Goal: Transaction & Acquisition: Purchase product/service

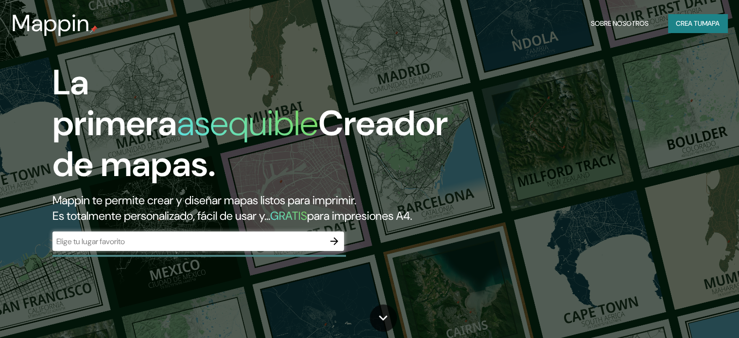
click at [262, 250] on div "​" at bounding box center [199, 240] width 292 height 19
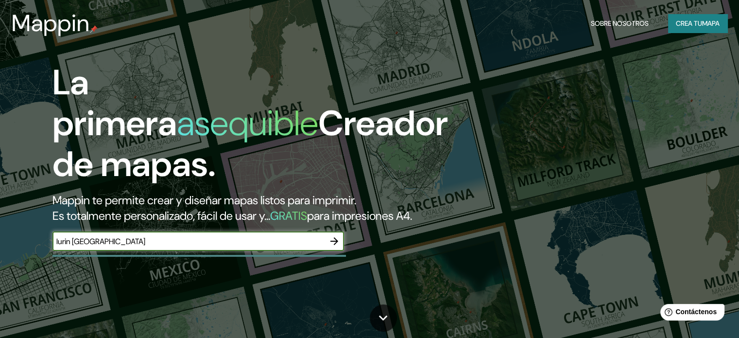
type input "lurin [GEOGRAPHIC_DATA]"
click at [334, 247] on icon "button" at bounding box center [335, 241] width 12 height 12
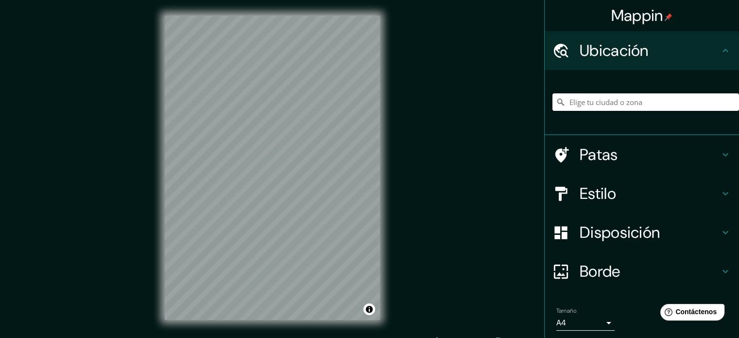
click at [569, 103] on input "Elige tu ciudad o zona" at bounding box center [646, 102] width 187 height 18
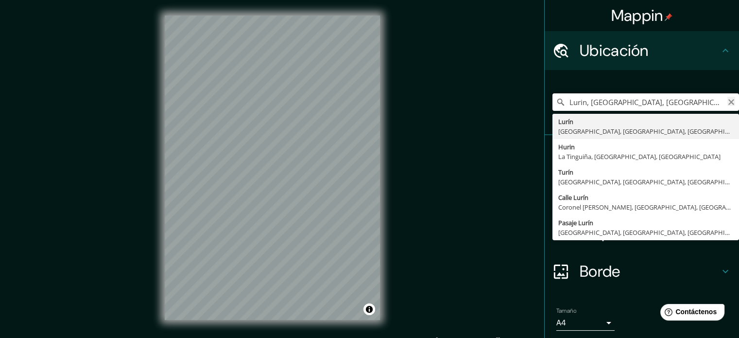
type input "Lurin, [GEOGRAPHIC_DATA], [GEOGRAPHIC_DATA], [GEOGRAPHIC_DATA]"
click at [728, 103] on icon "Claro" at bounding box center [732, 102] width 8 height 8
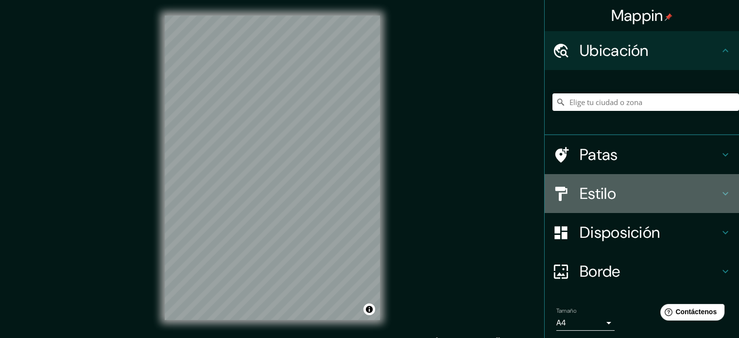
click at [625, 186] on h4 "Estilo" at bounding box center [650, 193] width 140 height 19
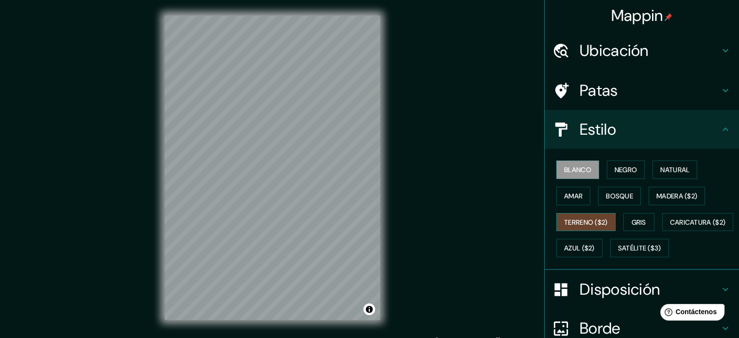
click at [598, 219] on font "Terreno ($2)" at bounding box center [586, 222] width 44 height 9
click at [624, 217] on button "Gris" at bounding box center [639, 222] width 31 height 18
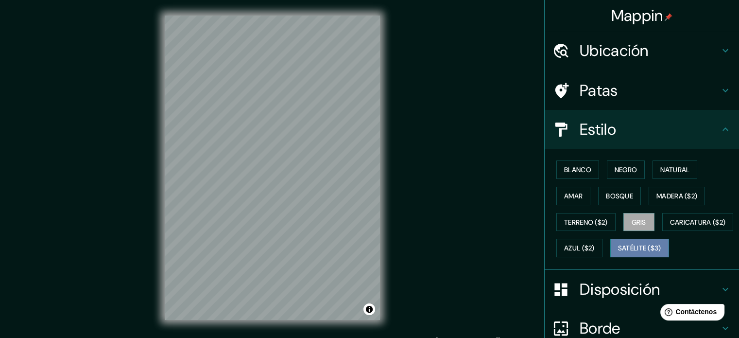
click at [618, 253] on font "Satélite ($3)" at bounding box center [639, 248] width 43 height 9
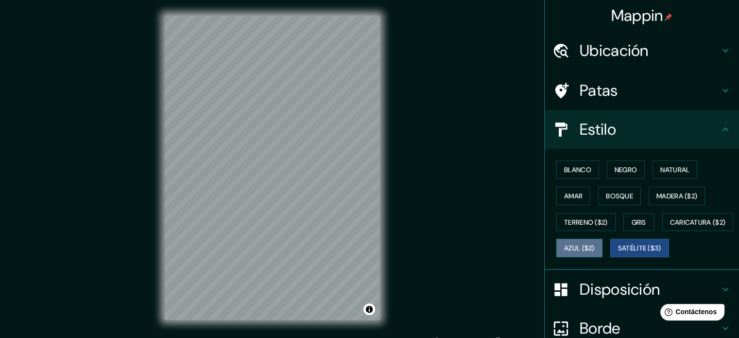
click at [595, 244] on font "Azul ($2)" at bounding box center [579, 248] width 31 height 9
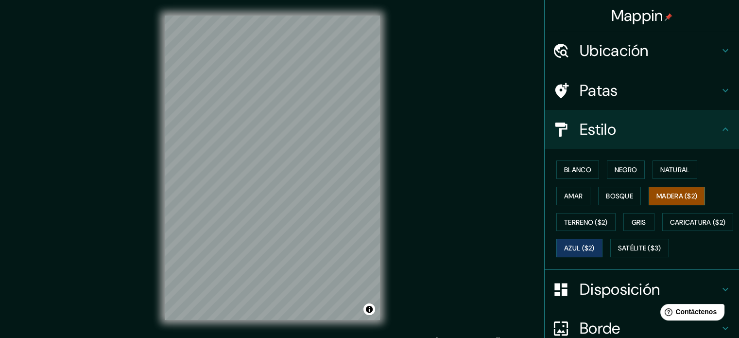
click at [660, 198] on font "Madera ($2)" at bounding box center [677, 196] width 41 height 9
click at [618, 197] on font "Bosque" at bounding box center [619, 196] width 27 height 9
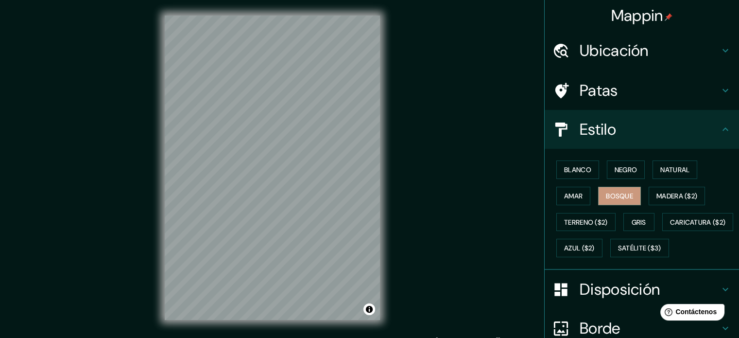
click at [587, 194] on div "Blanco Negro Natural Amar Bosque Madera ($2) Terreno ($2) Gris Caricatura ($2) …" at bounding box center [646, 209] width 187 height 105
click at [661, 170] on font "Natural" at bounding box center [675, 169] width 29 height 9
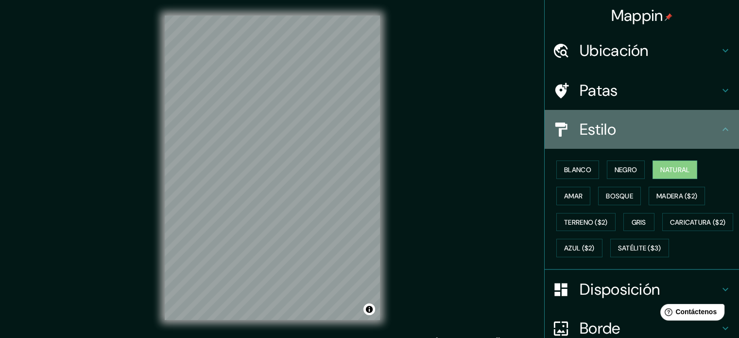
click at [656, 133] on h4 "Estilo" at bounding box center [650, 129] width 140 height 19
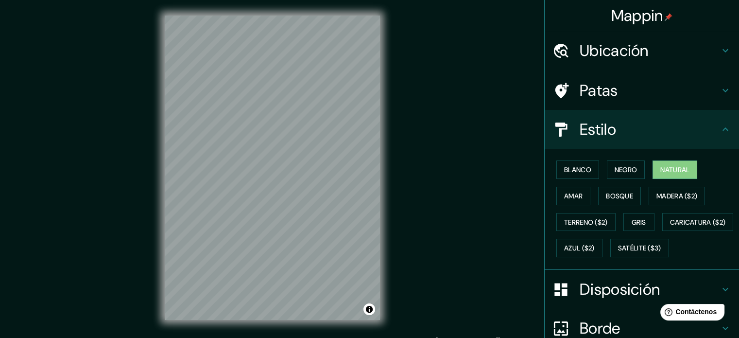
click at [673, 85] on h4 "Patas" at bounding box center [650, 90] width 140 height 19
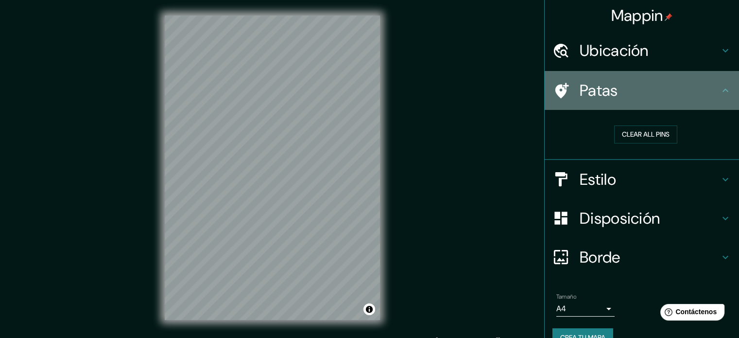
click at [672, 86] on h4 "Patas" at bounding box center [650, 90] width 140 height 19
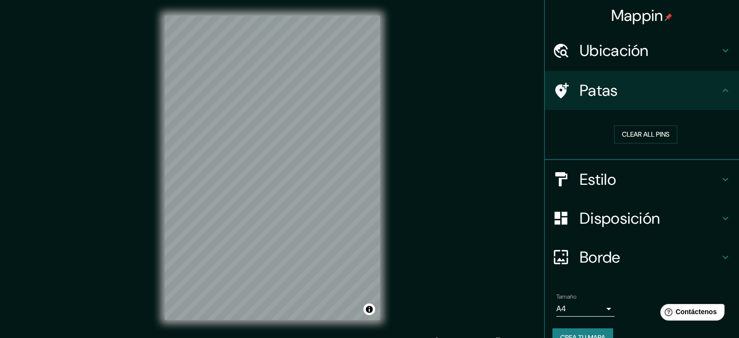
click at [680, 56] on h4 "Ubicación" at bounding box center [650, 50] width 140 height 19
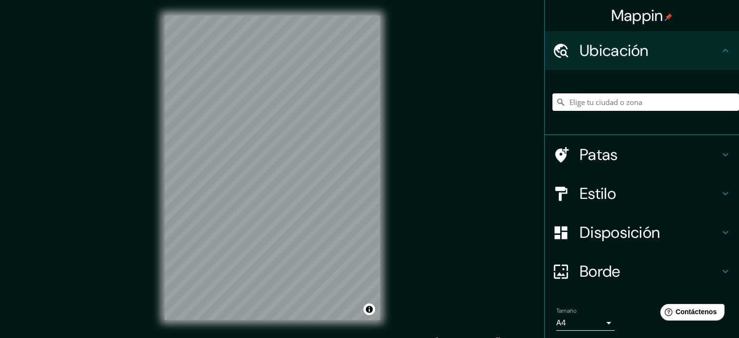
click at [626, 107] on input "Elige tu ciudad o zona" at bounding box center [646, 102] width 187 height 18
type input "Lurin, [GEOGRAPHIC_DATA], [GEOGRAPHIC_DATA], [GEOGRAPHIC_DATA]"
click at [452, 143] on div "Mappin Ubicación Lurin, [GEOGRAPHIC_DATA], [GEOGRAPHIC_DATA], [GEOGRAPHIC_DATA]…" at bounding box center [369, 175] width 739 height 351
click at [381, 177] on div "© Mapbox © OpenStreetMap Improve this map" at bounding box center [272, 167] width 246 height 335
